Goal: Use online tool/utility: Submit feedback/report problem

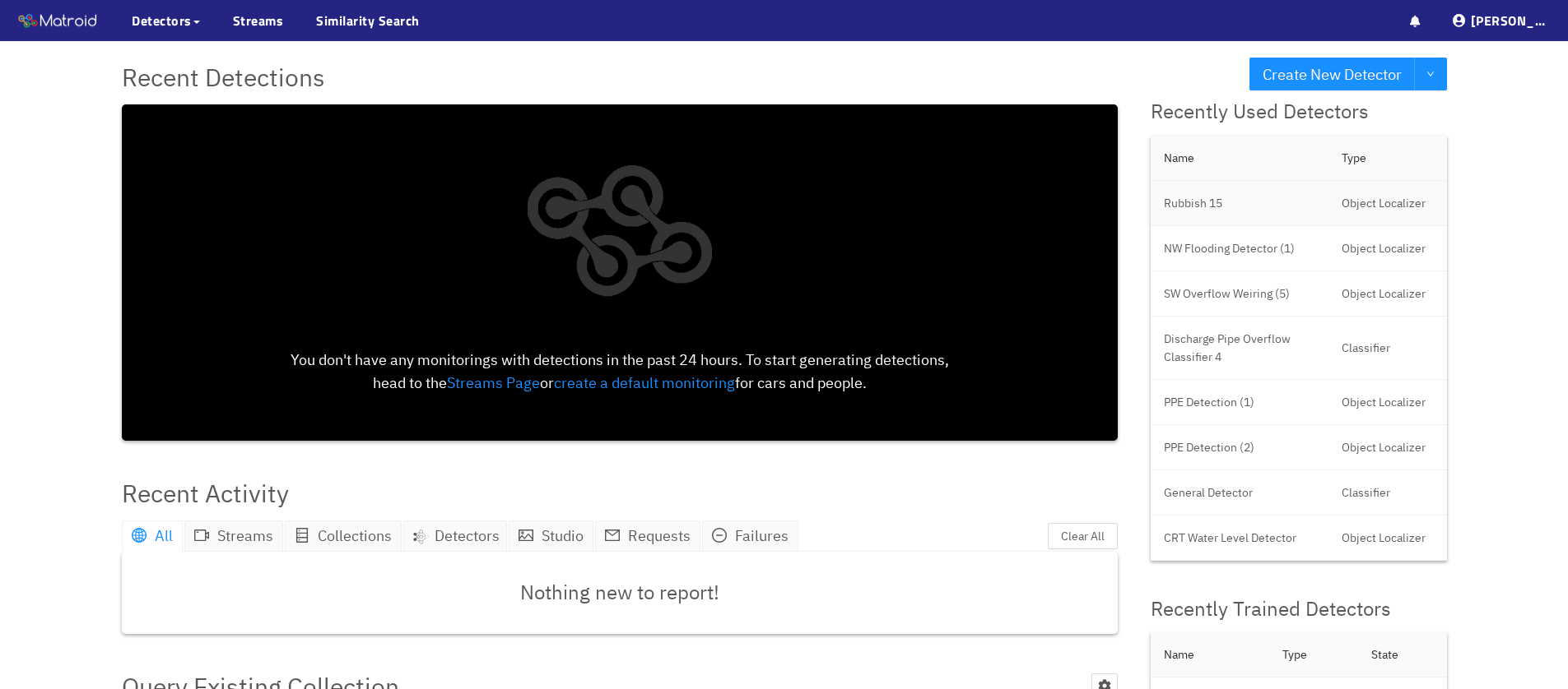
click at [1186, 207] on td "Rubbish 15" at bounding box center [1240, 203] width 178 height 45
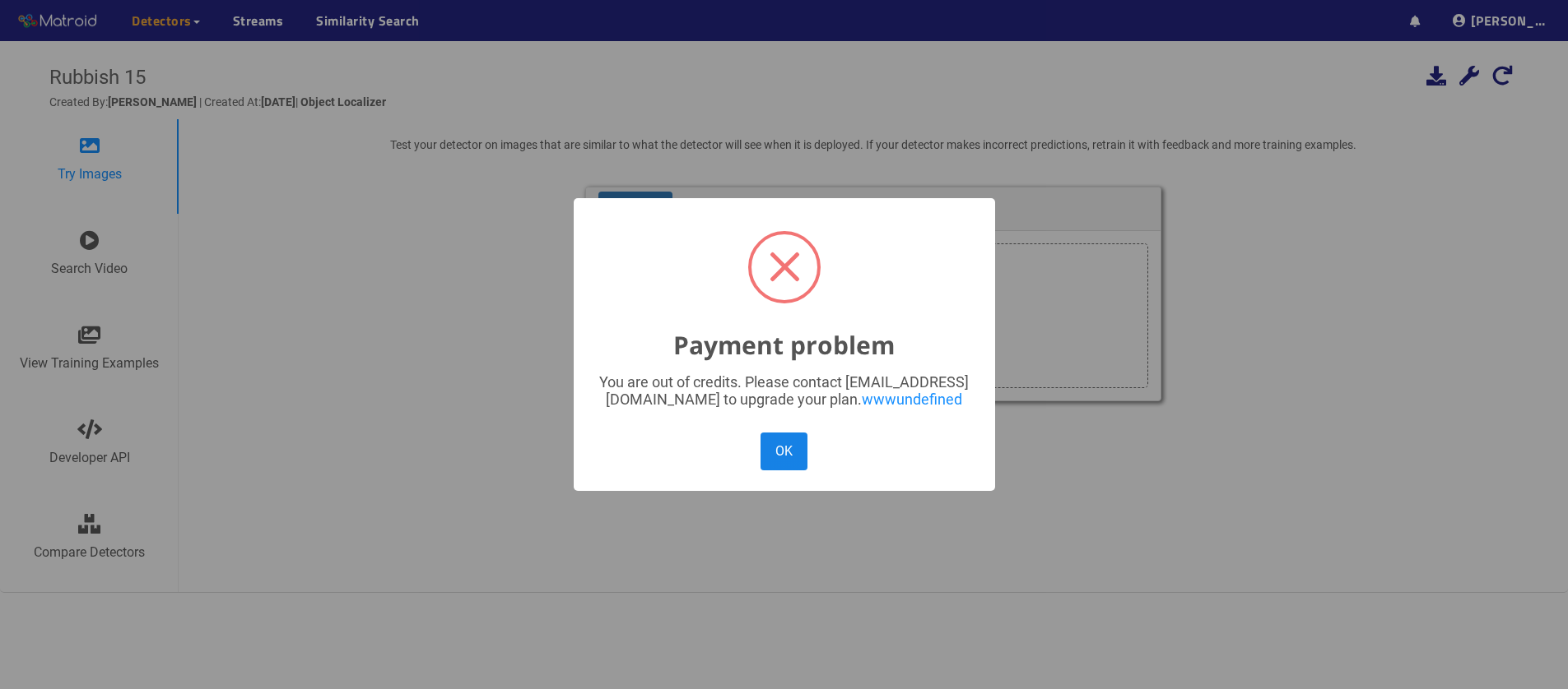
click at [782, 458] on button "OK" at bounding box center [784, 451] width 46 height 37
